Goal: Task Accomplishment & Management: Manage account settings

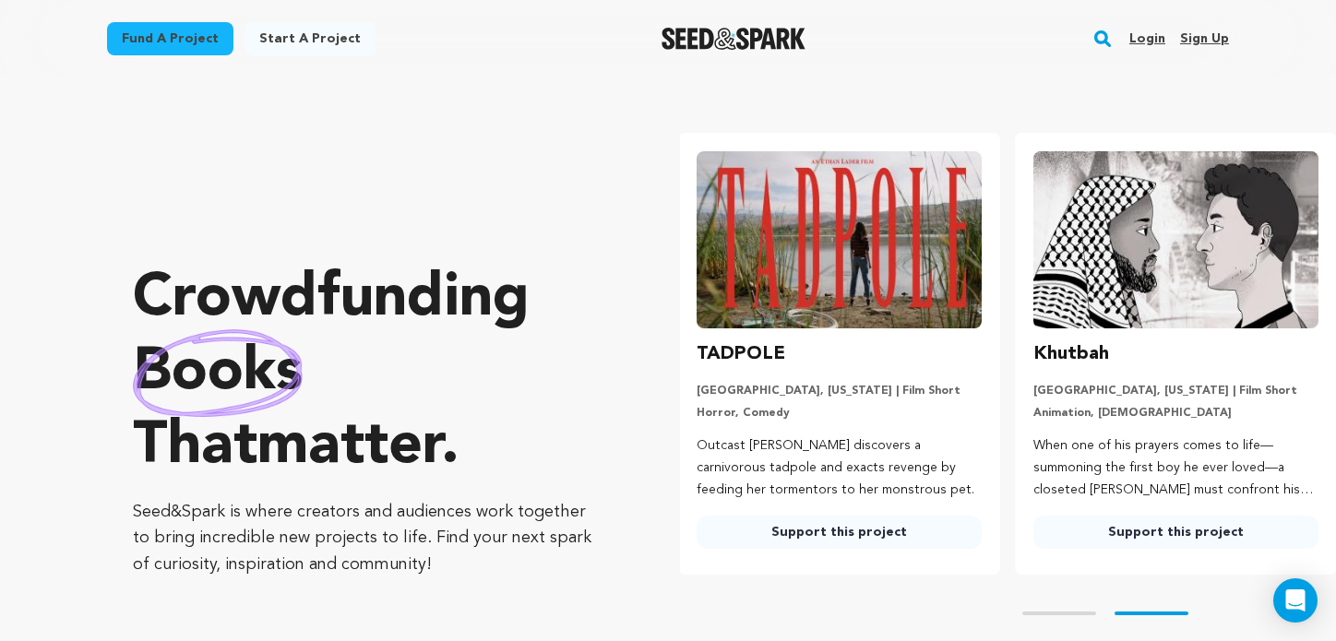
scroll to position [0, 351]
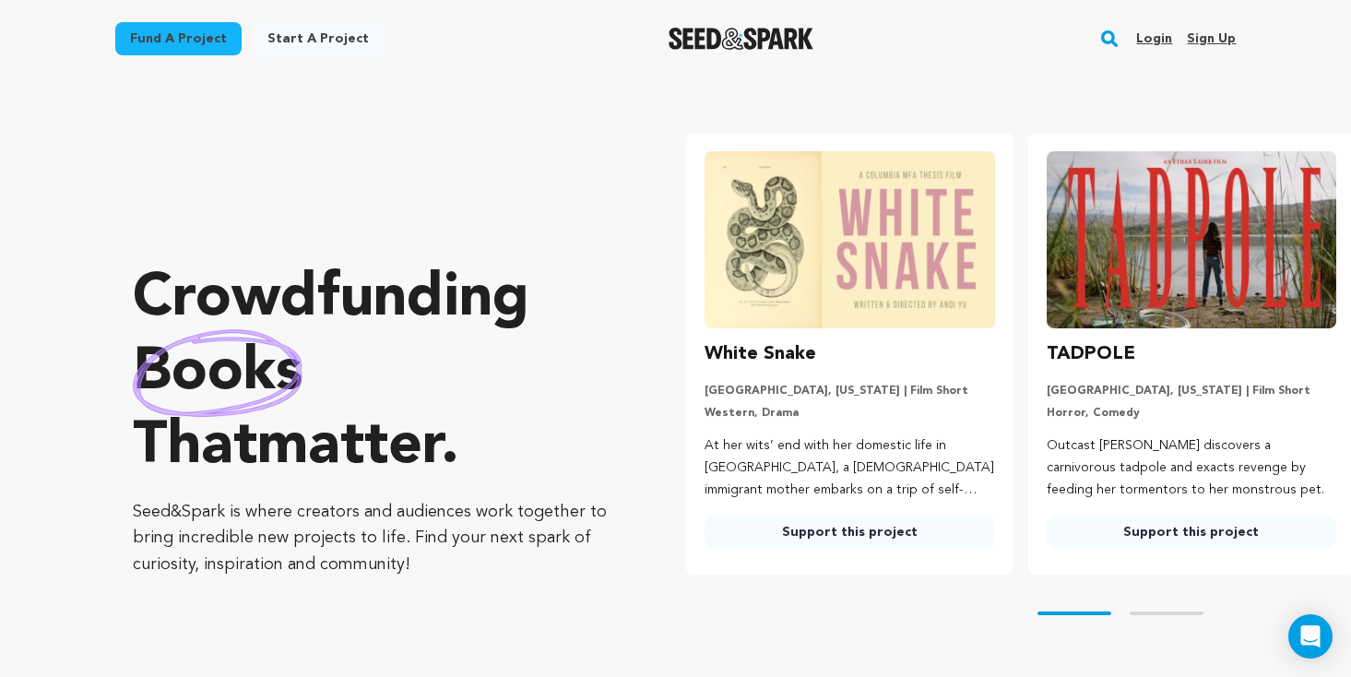
click at [1063, 39] on link "Login" at bounding box center [1154, 39] width 36 height 30
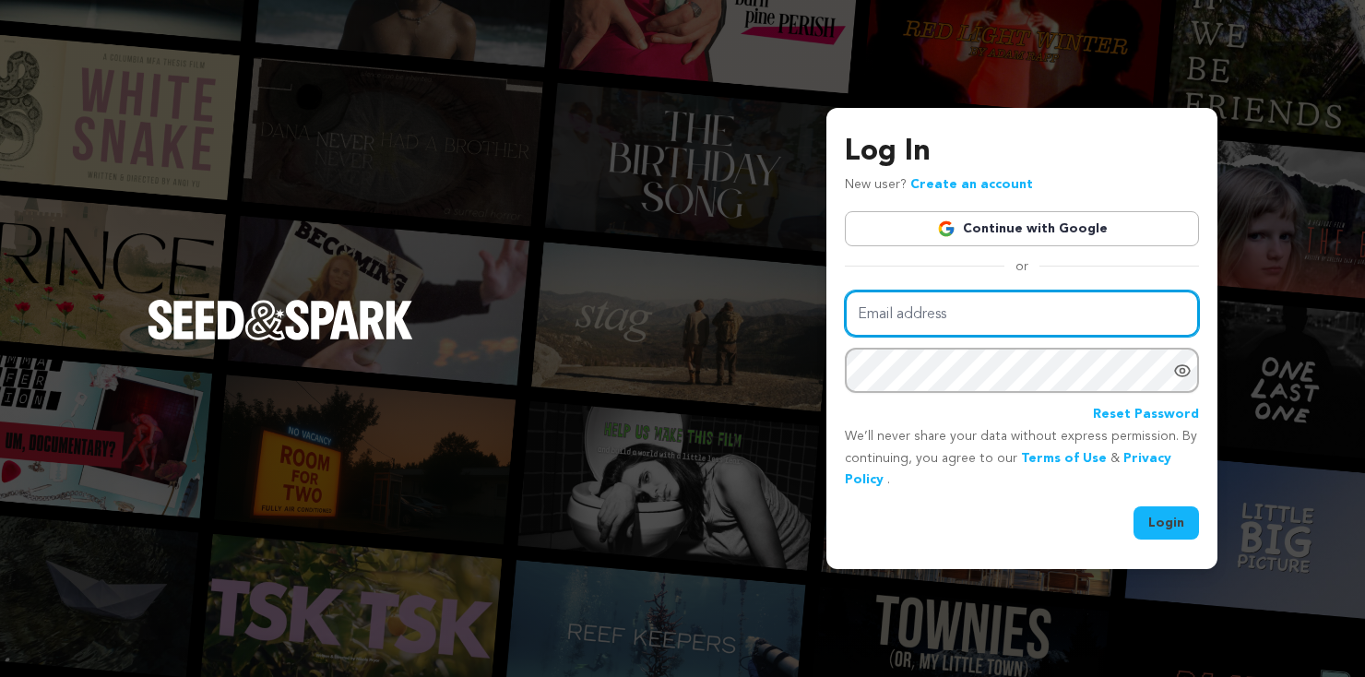
click at [980, 318] on input "Email address" at bounding box center [1022, 314] width 354 height 47
type input "[EMAIL_ADDRESS][DOMAIN_NAME]"
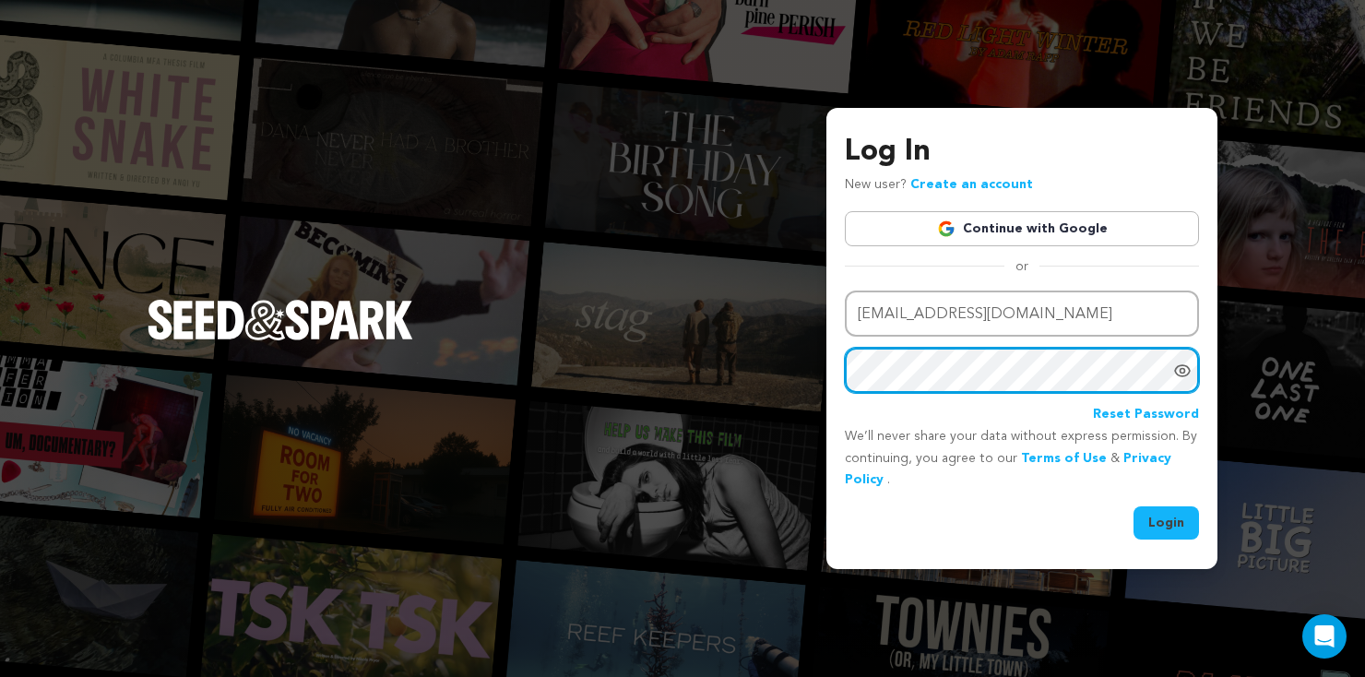
click at [1134, 506] on button "Login" at bounding box center [1166, 522] width 65 height 33
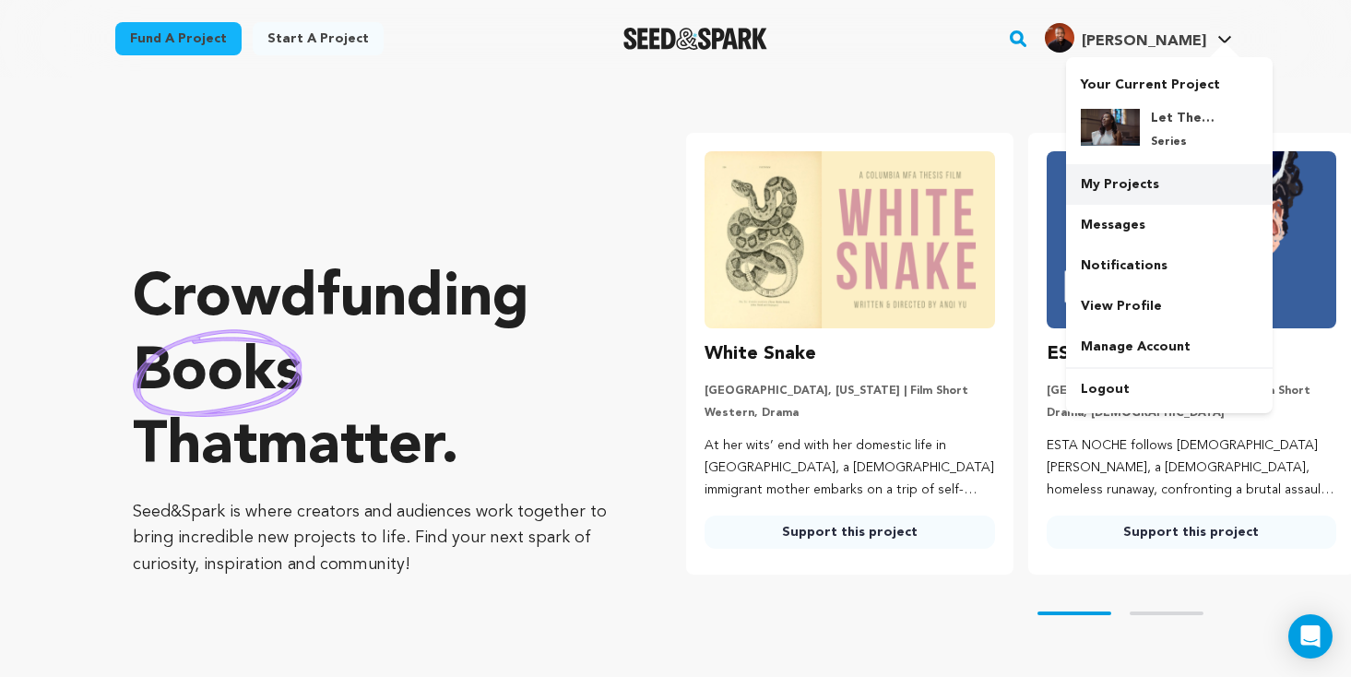
click at [1128, 182] on link "My Projects" at bounding box center [1169, 184] width 207 height 41
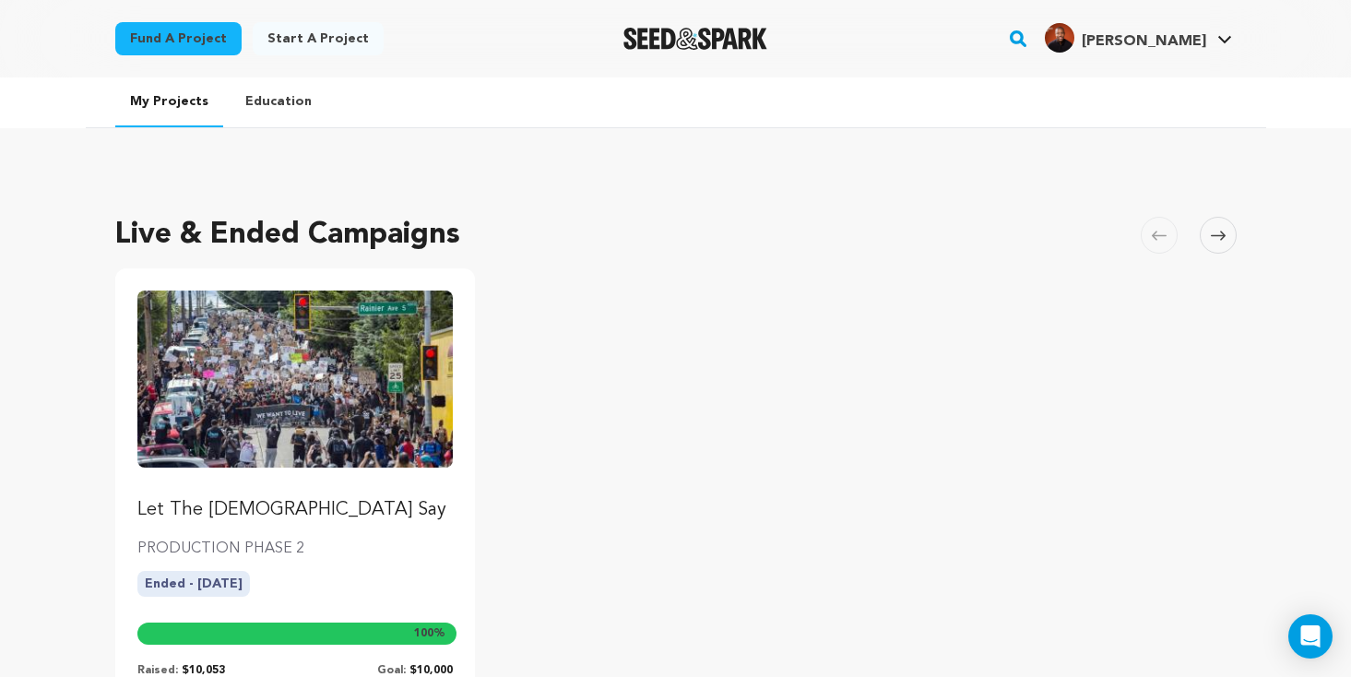
scroll to position [184, 0]
